Goal: Find specific page/section: Find specific page/section

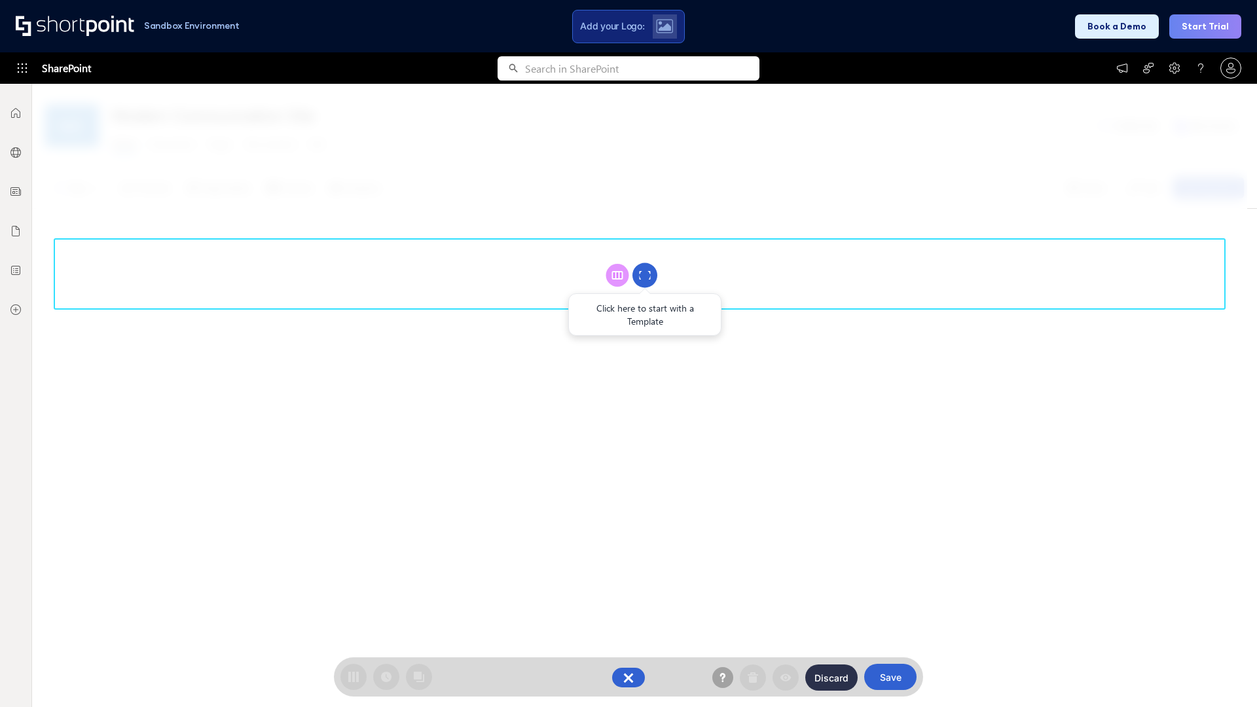
click at [645, 275] on circle at bounding box center [644, 275] width 25 height 25
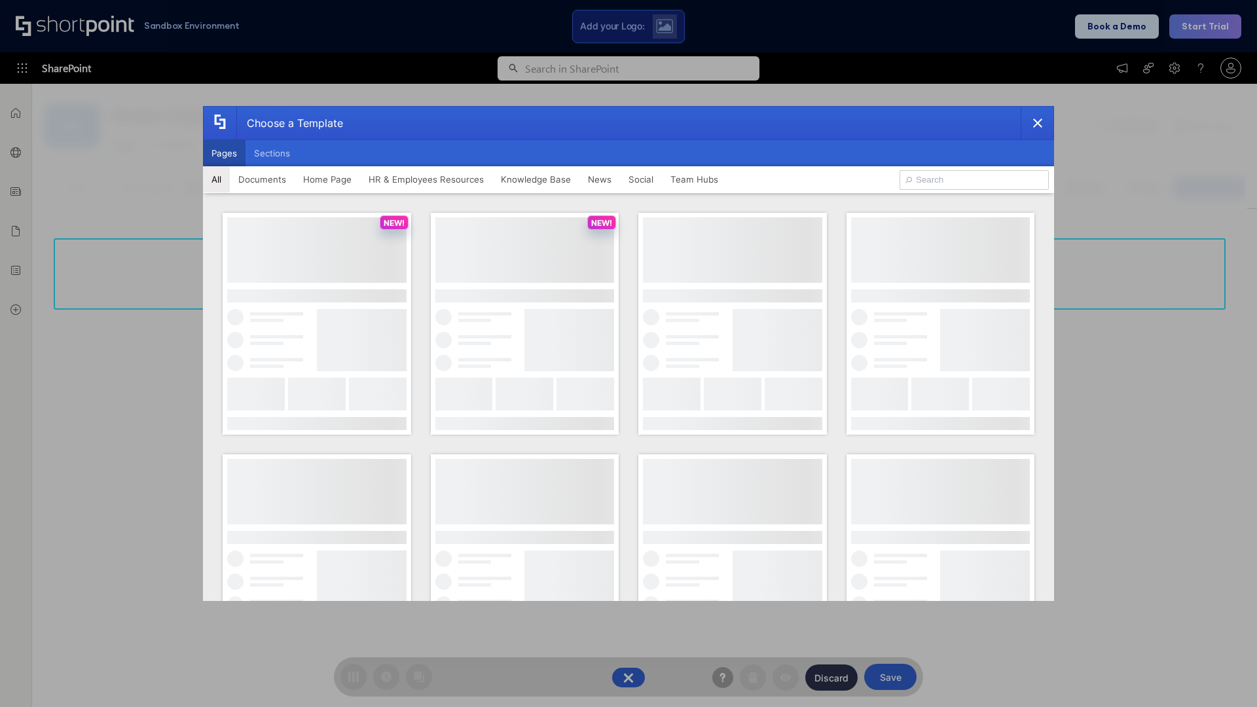
click at [224, 153] on button "Pages" at bounding box center [224, 153] width 43 height 26
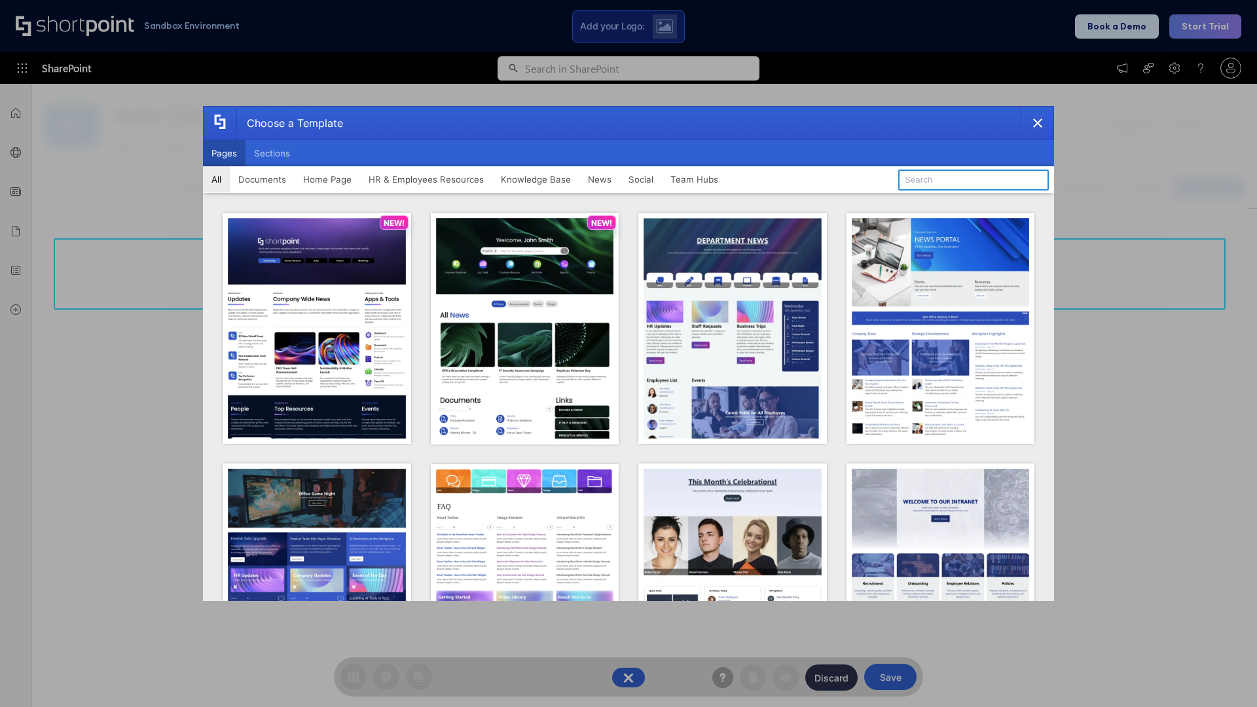
type input "Knowledge Portal 2"
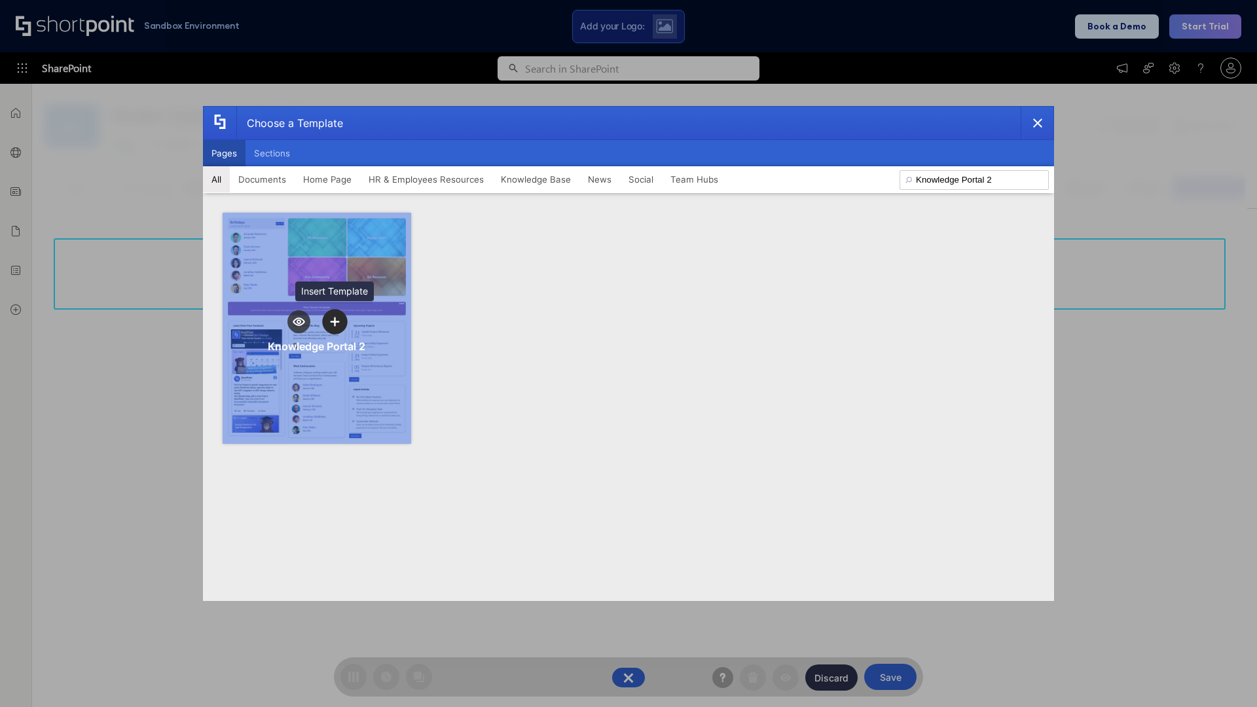
click at [335, 321] on icon "template selector" at bounding box center [334, 321] width 9 height 9
